Goal: Check status

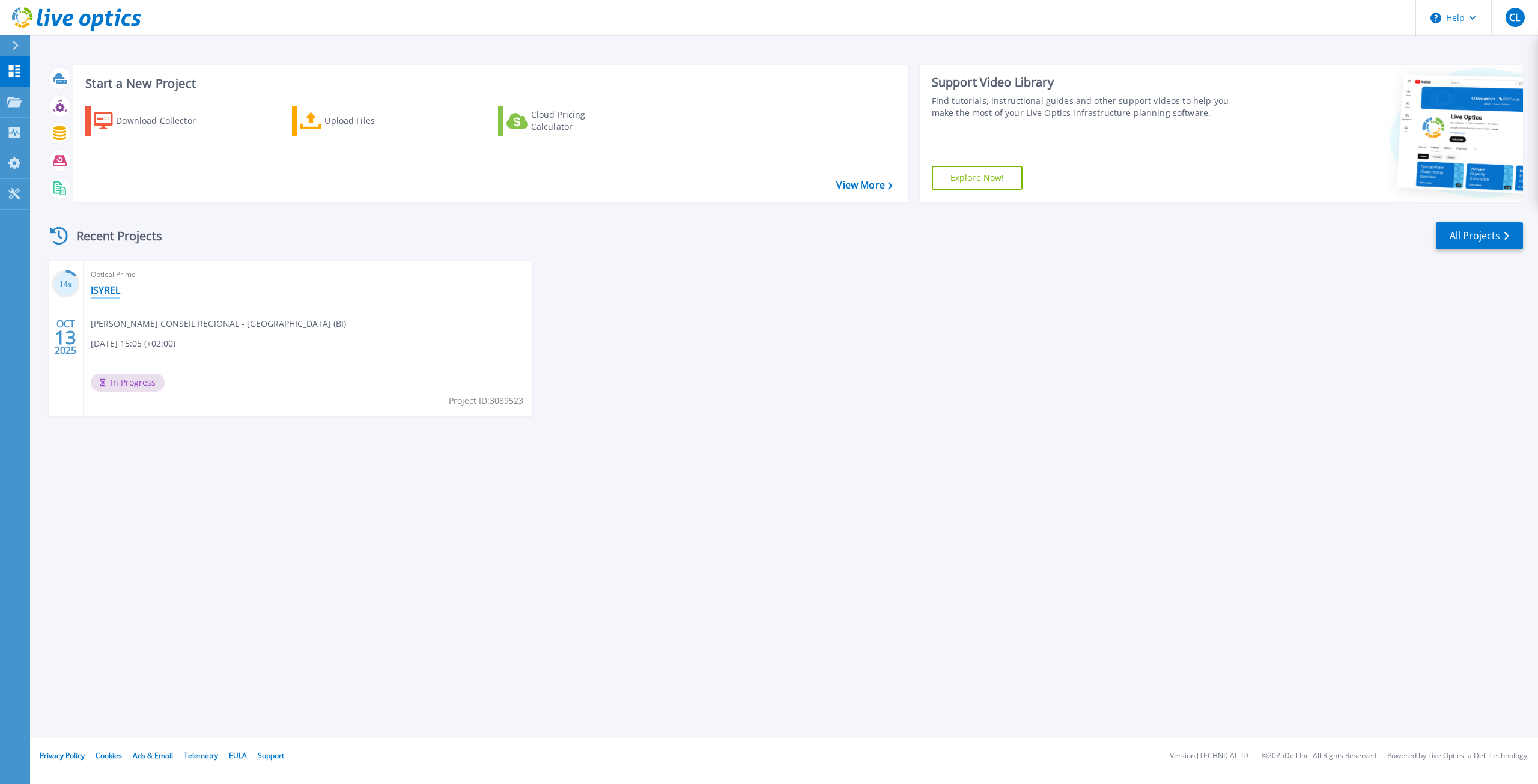
click at [103, 291] on link "ISYREL" at bounding box center [105, 289] width 30 height 12
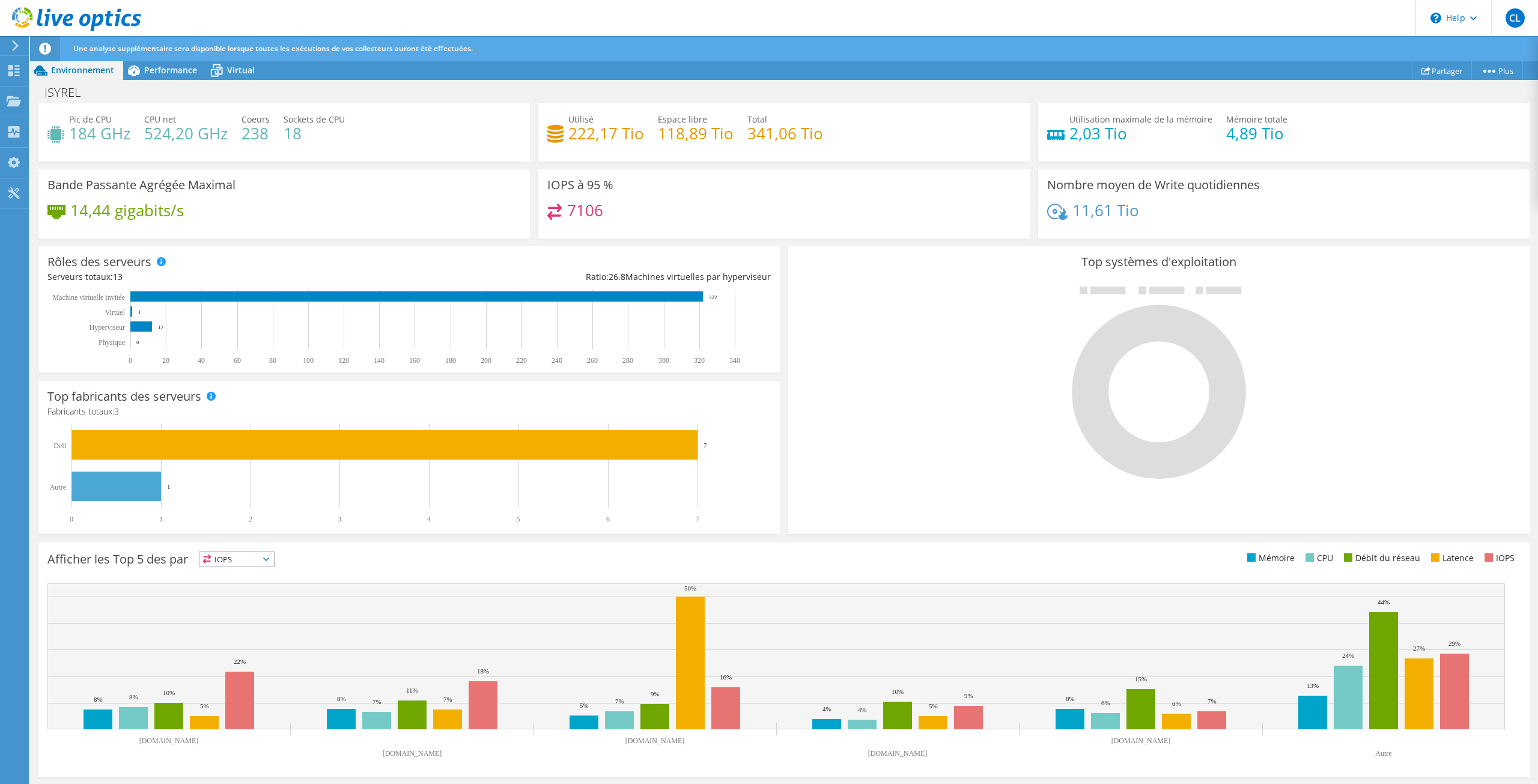
scroll to position [122, 0]
click at [260, 558] on span "IOPS" at bounding box center [236, 559] width 74 height 14
click at [781, 566] on div "Afficher les Top 5 des par IOPS IOPS" at bounding box center [784, 561] width 1473 height 20
